Goal: Task Accomplishment & Management: Complete application form

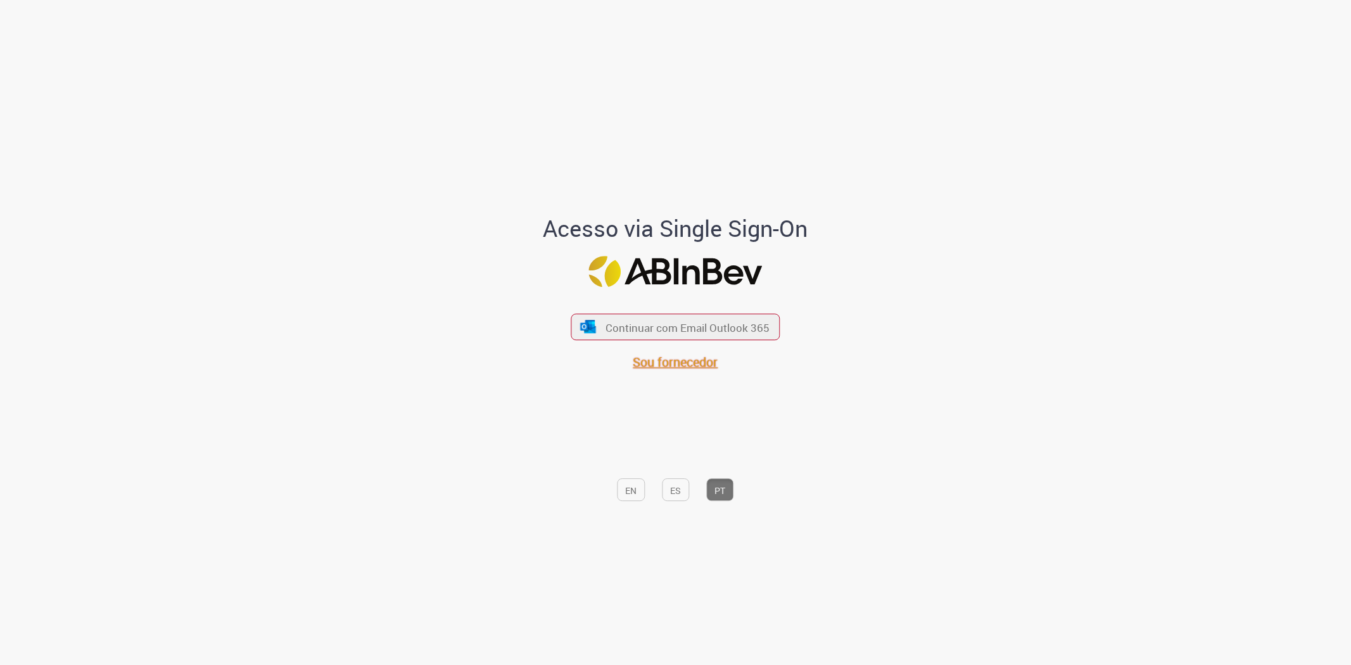
click at [647, 363] on font "Sou fornecedor" at bounding box center [675, 362] width 85 height 17
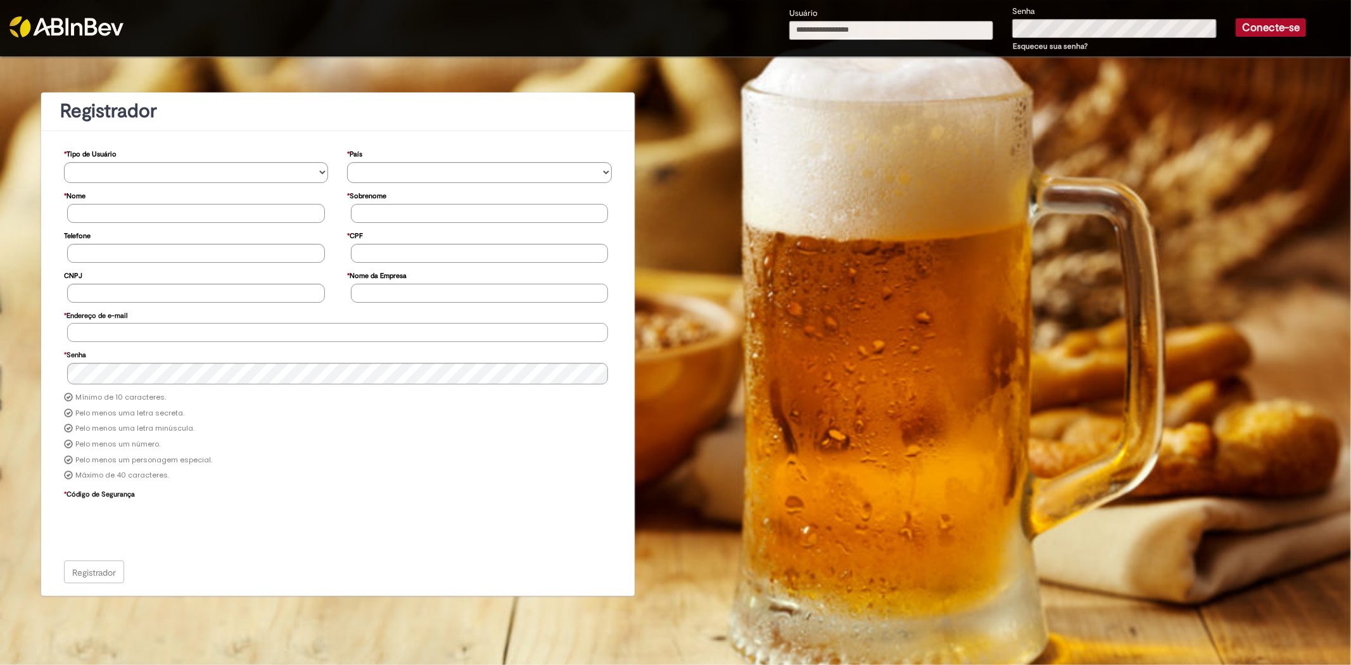
type input "**********"
click at [1237, 30] on button "Conecte-se" at bounding box center [1271, 27] width 70 height 18
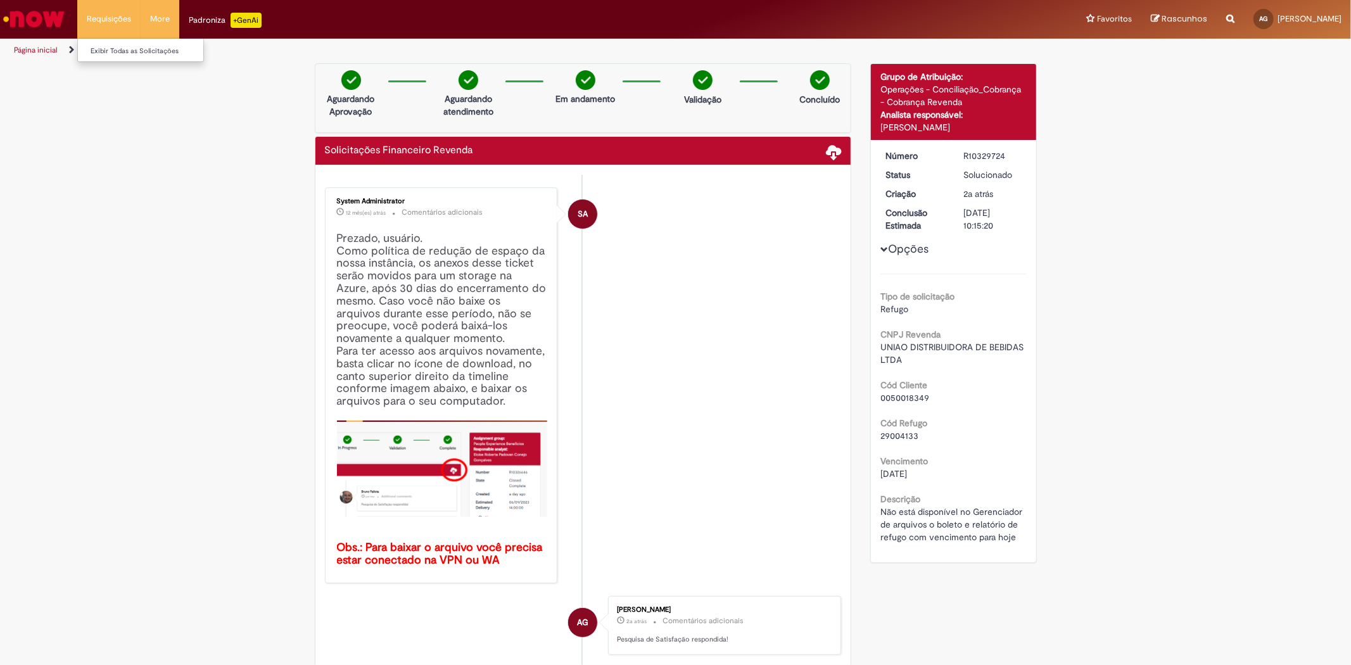
click at [112, 17] on li "Requisições Exibir Todas as Solicitações" at bounding box center [108, 19] width 63 height 38
click at [101, 52] on link "Exibir Todas as Solicitações" at bounding box center [147, 51] width 139 height 14
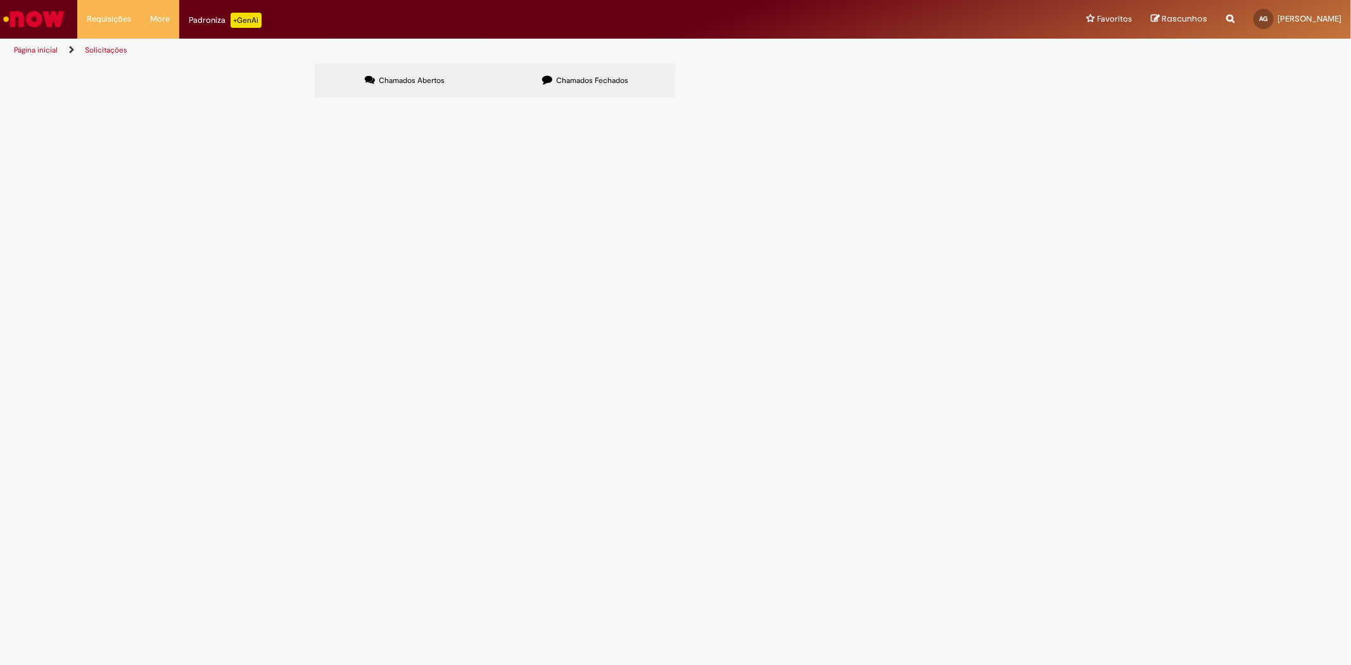
click at [32, 23] on img "Ir para a Homepage" at bounding box center [33, 18] width 65 height 25
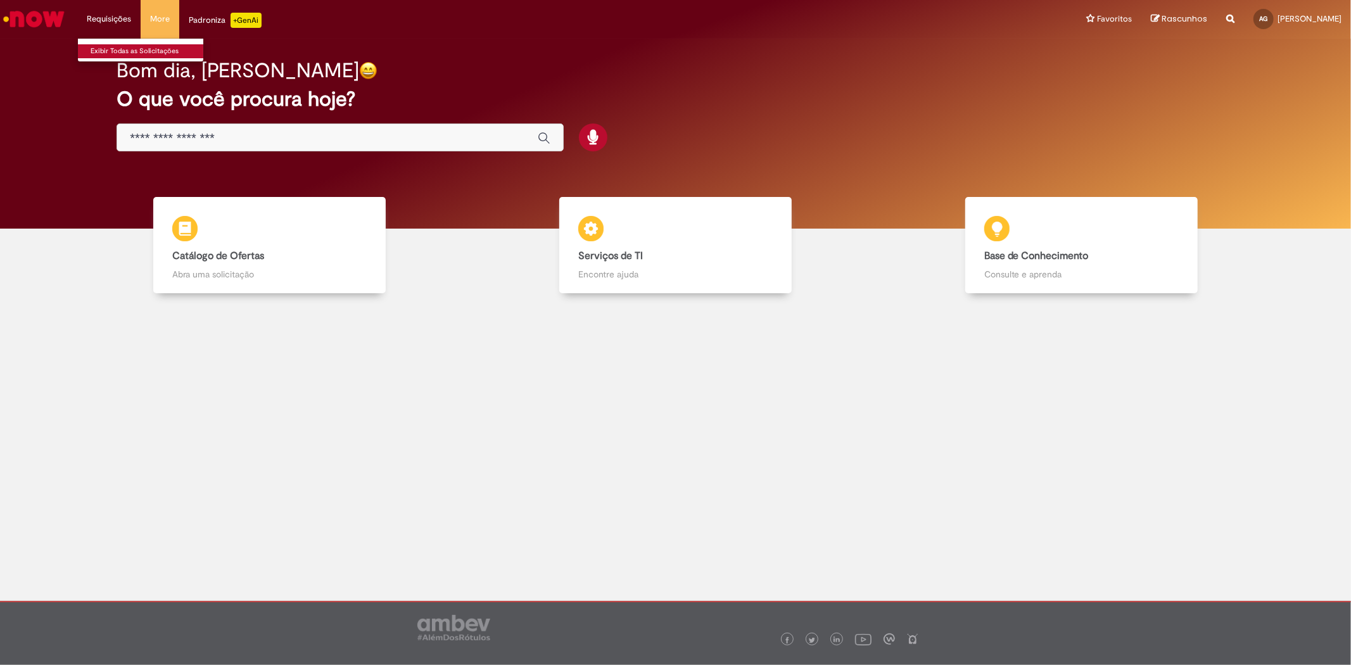
click at [99, 48] on link "Exibir Todas as Solicitações" at bounding box center [147, 51] width 139 height 14
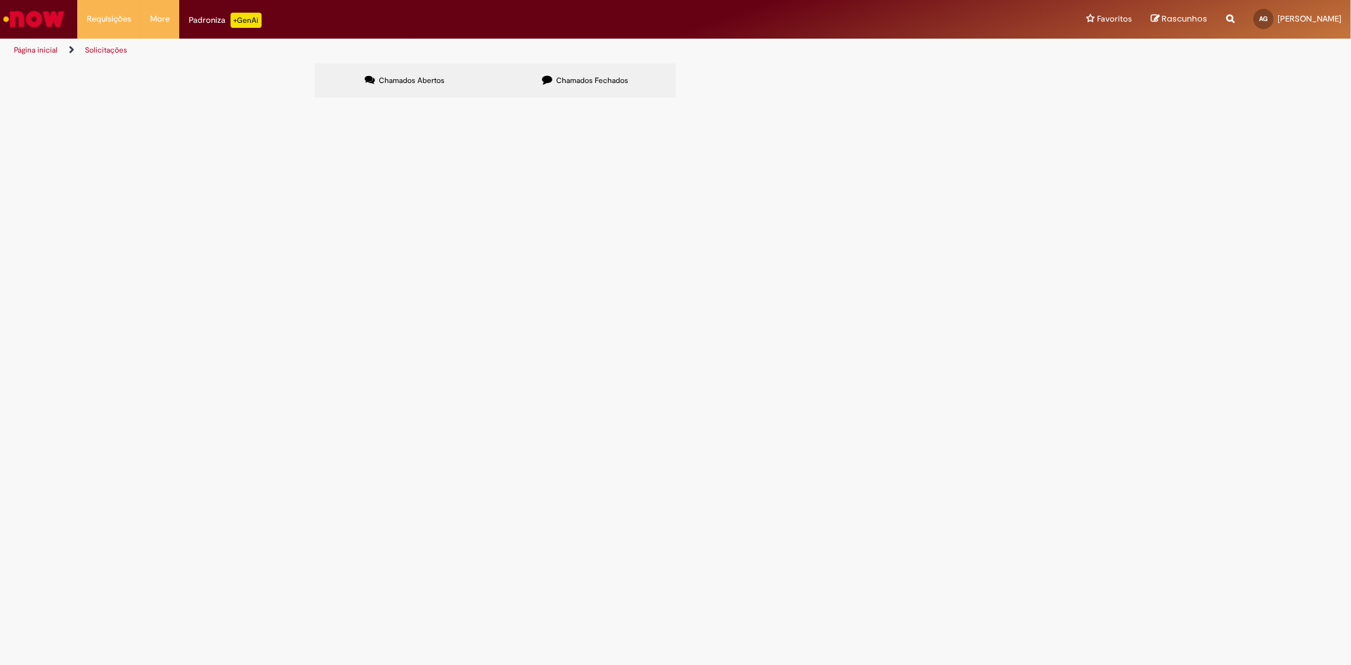
click at [559, 81] on span "Chamados Fechados" at bounding box center [592, 80] width 72 height 10
click at [0, 0] on link "2" at bounding box center [0, 0] width 0 height 0
click at [0, 0] on icon at bounding box center [0, 0] width 0 height 0
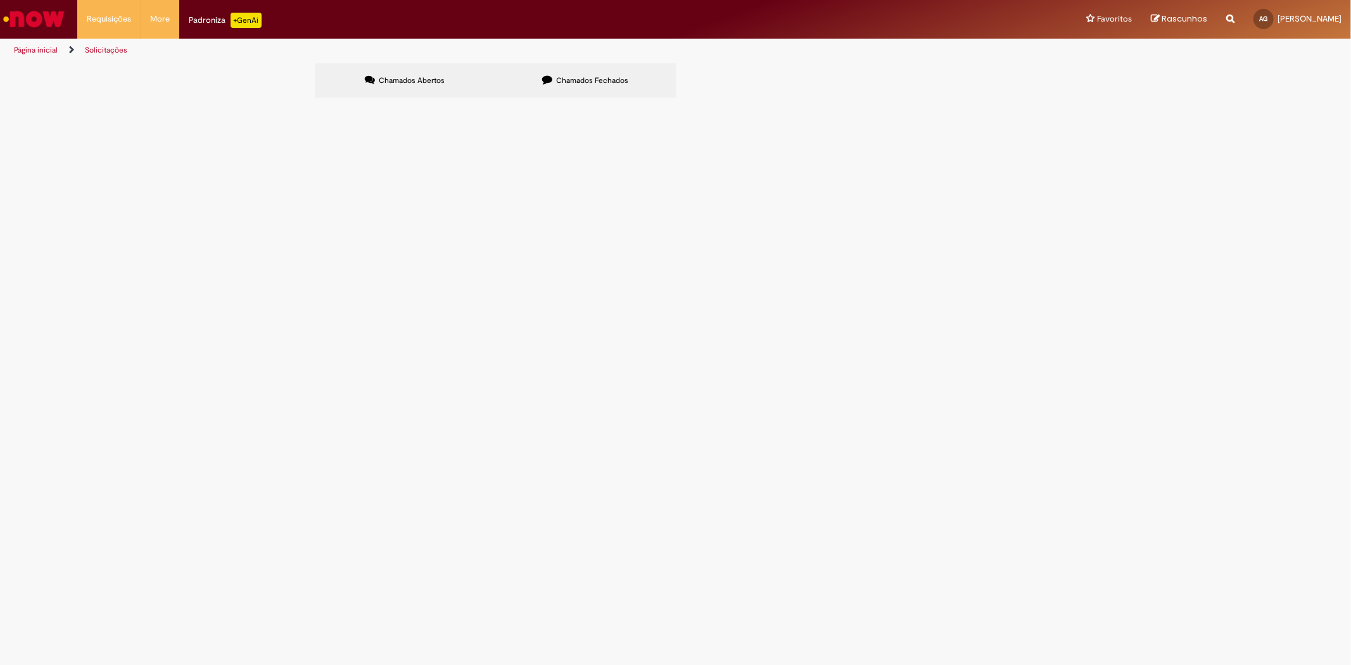
scroll to position [106, 0]
click at [0, 0] on link "1" at bounding box center [0, 0] width 0 height 0
click at [423, 80] on span "Chamados Abertos" at bounding box center [412, 80] width 66 height 10
click at [40, 20] on img "Ir para a Homepage" at bounding box center [33, 18] width 65 height 25
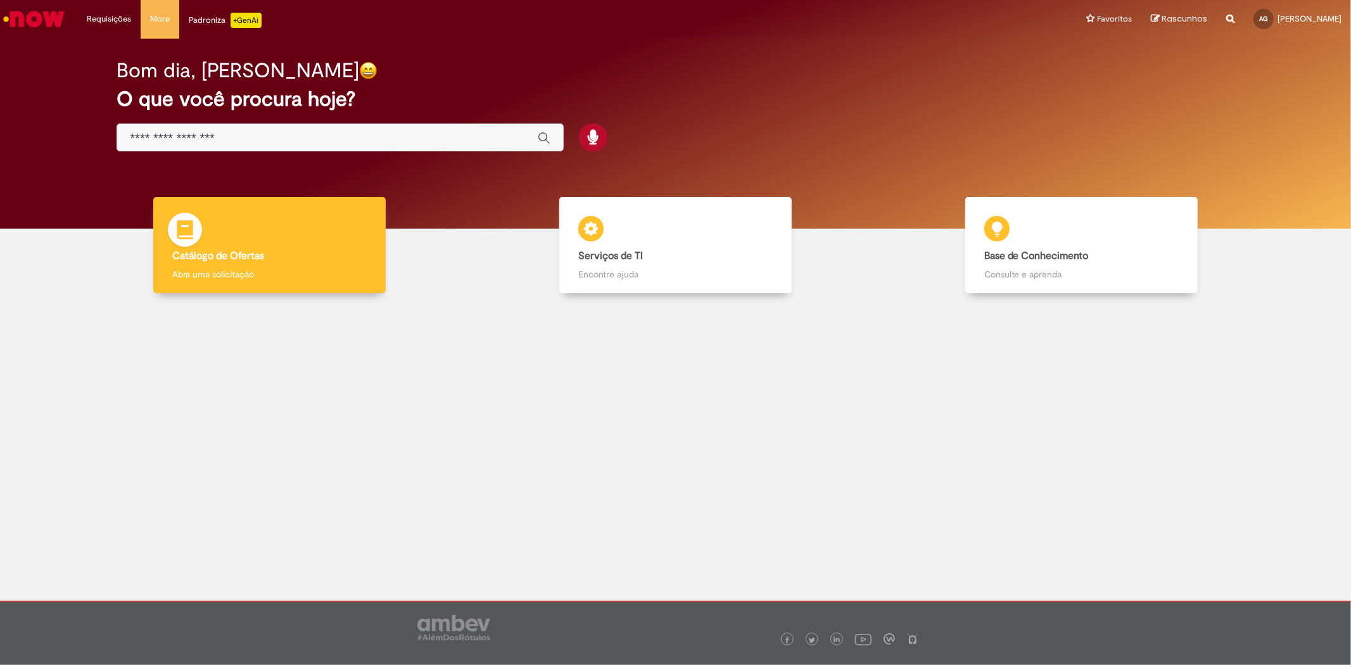
click at [225, 272] on p "Abra uma solicitação" at bounding box center [269, 274] width 195 height 13
